Goal: Task Accomplishment & Management: Manage account settings

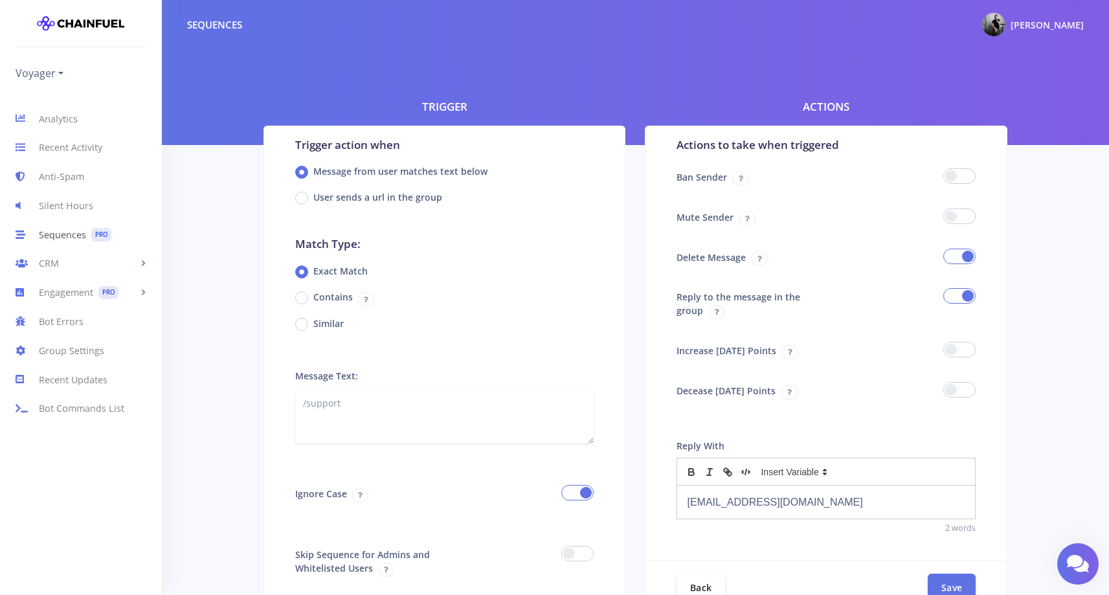
click at [51, 236] on link "Sequences PRO" at bounding box center [80, 234] width 161 height 29
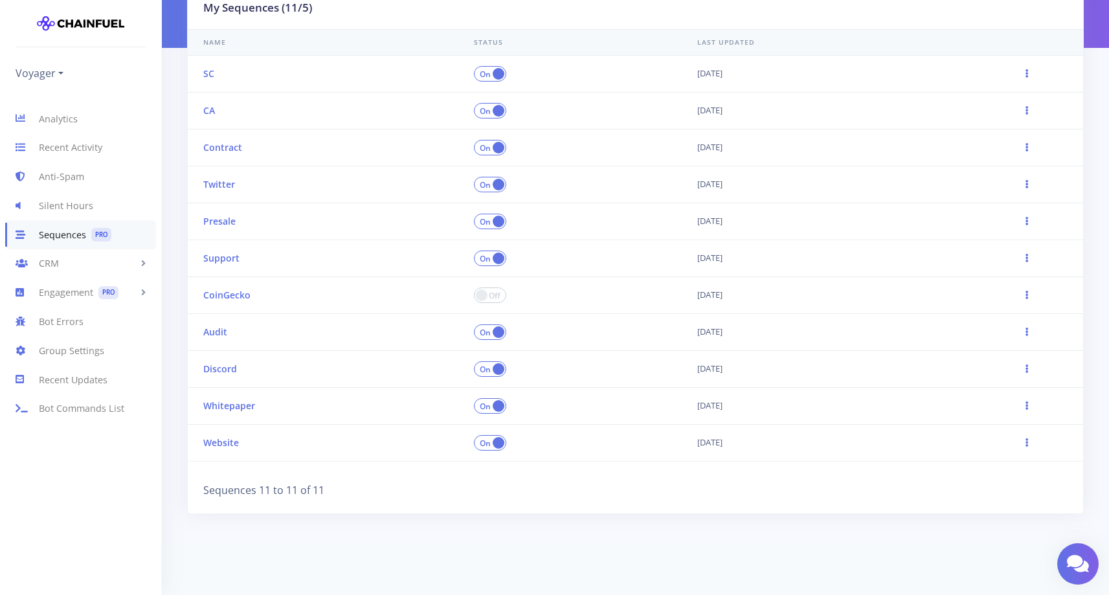
scroll to position [148, 0]
click at [216, 331] on link "Audit" at bounding box center [215, 330] width 24 height 12
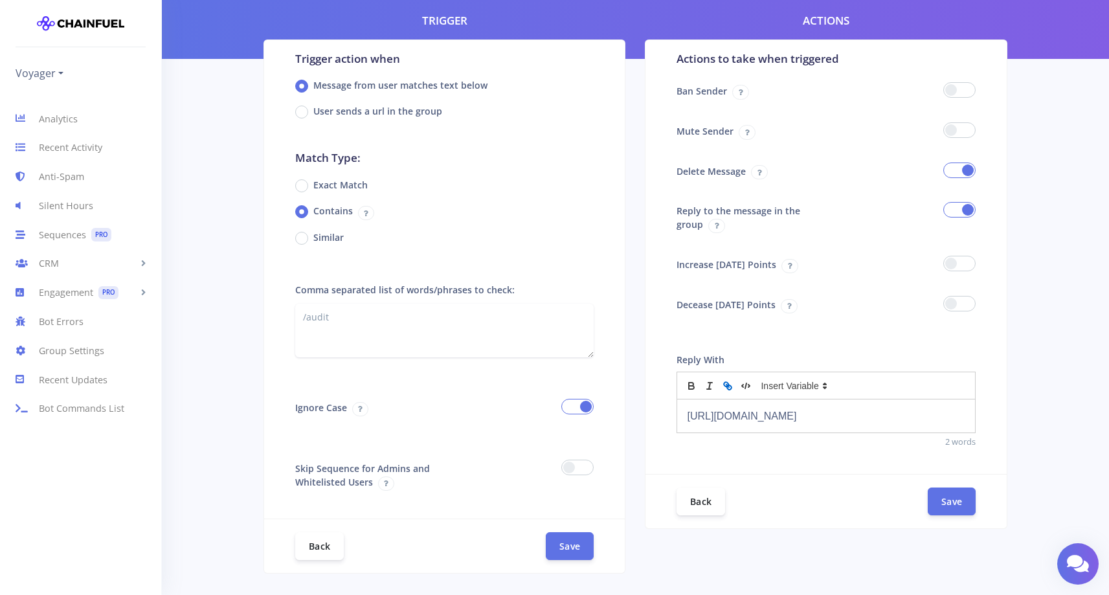
scroll to position [85, 0]
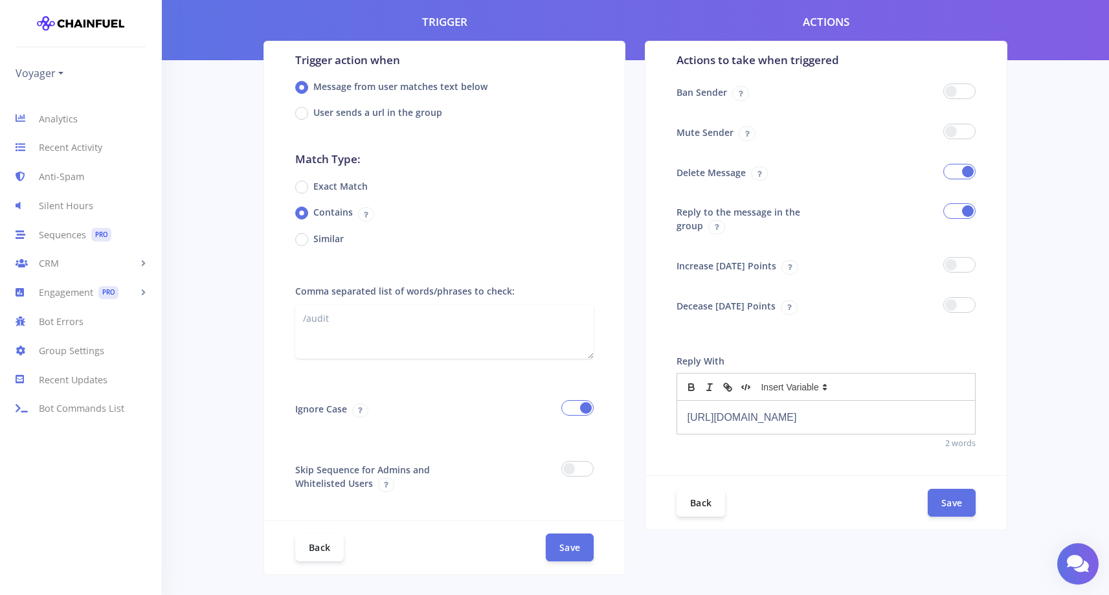
click at [955, 171] on span at bounding box center [959, 172] width 32 height 16
click at [0, 0] on input "checkbox" at bounding box center [0, 0] width 0 height 0
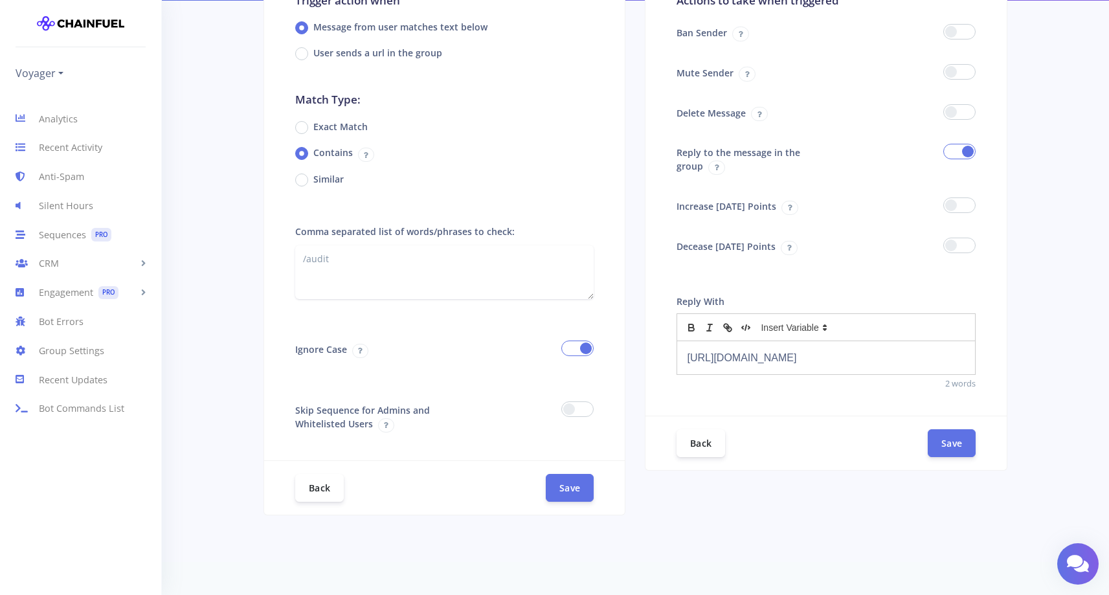
scroll to position [163, 0]
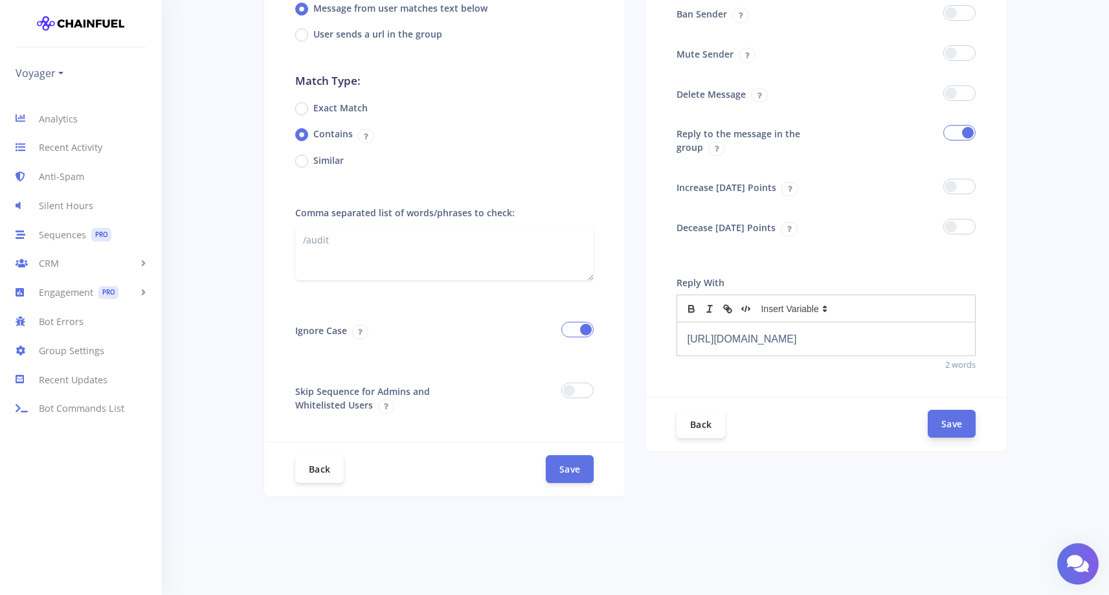
click at [944, 434] on button "Save" at bounding box center [951, 424] width 48 height 28
